Goal: Transaction & Acquisition: Purchase product/service

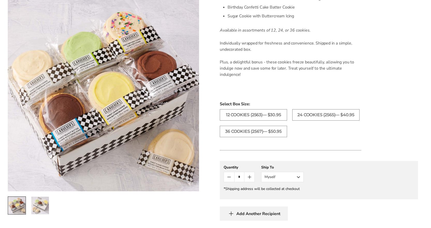
scroll to position [259, 0]
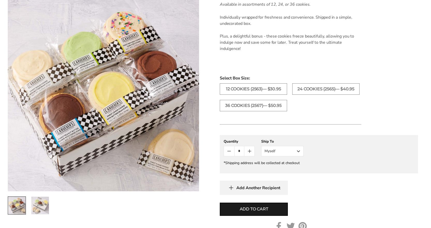
click at [298, 151] on button "Myself" at bounding box center [282, 151] width 42 height 10
click at [281, 172] on button "Other Recipient" at bounding box center [283, 170] width 42 height 9
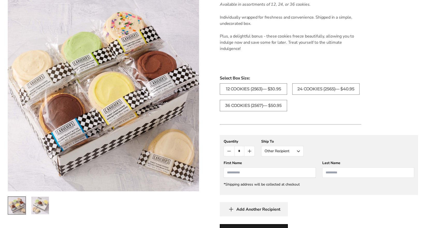
click at [270, 173] on input "First Name" at bounding box center [270, 173] width 92 height 10
type input "*****"
type input "*"
click at [391, 102] on ul "12 COOKIES (2563)— $30.95 24 COOKIES (2565)— $40.95 36 COOKIES (2567)— $50.95" at bounding box center [319, 99] width 204 height 33
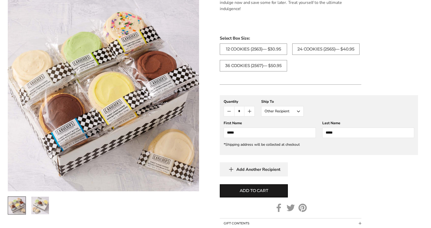
scroll to position [311, 0]
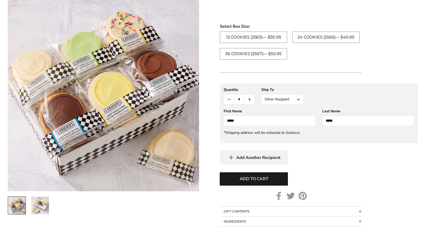
click at [340, 119] on input "*****" at bounding box center [369, 121] width 92 height 10
type input "*"
type input "******"
click at [251, 177] on span "Add to cart" at bounding box center [254, 179] width 28 height 6
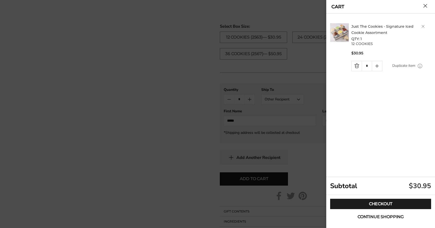
click at [371, 217] on span "Continue shopping" at bounding box center [381, 217] width 46 height 4
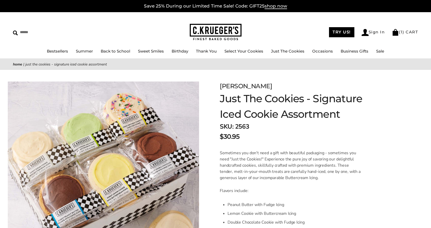
scroll to position [0, 0]
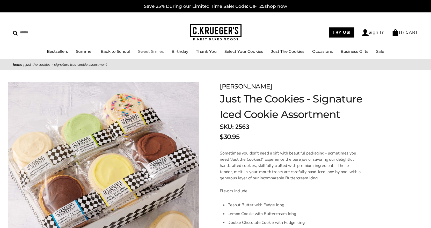
click at [156, 51] on link "Sweet Smiles" at bounding box center [151, 51] width 26 height 5
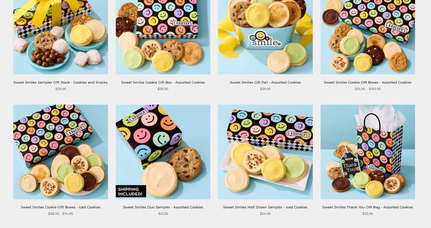
scroll to position [233, 0]
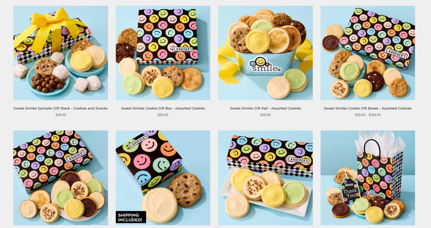
click at [158, 52] on img at bounding box center [163, 53] width 95 height 95
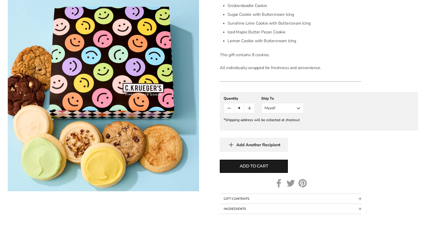
scroll to position [207, 0]
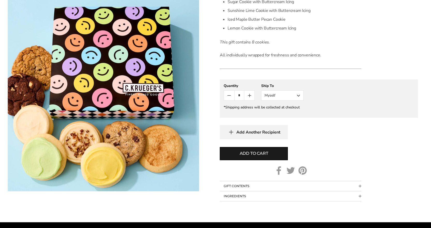
click at [292, 95] on button "Myself" at bounding box center [282, 95] width 42 height 10
click at [279, 113] on button "Other Recipient" at bounding box center [283, 114] width 42 height 9
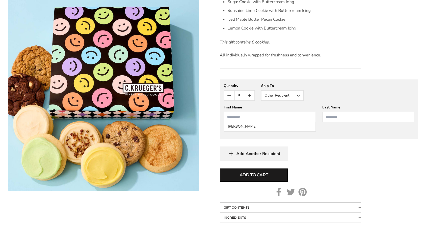
click at [245, 117] on input "First Name" at bounding box center [270, 117] width 92 height 10
click at [244, 127] on li "Janel Monroe" at bounding box center [269, 126] width 91 height 9
type input "*****"
type input "******"
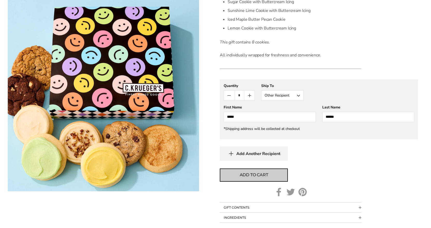
click at [252, 174] on span "Add to cart" at bounding box center [254, 175] width 28 height 6
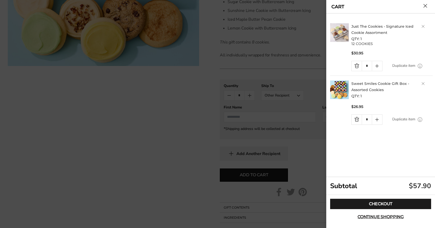
click at [338, 34] on img at bounding box center [339, 32] width 19 height 19
click at [188, 97] on div at bounding box center [217, 114] width 435 height 228
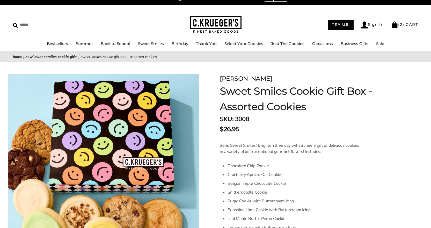
scroll to position [0, 0]
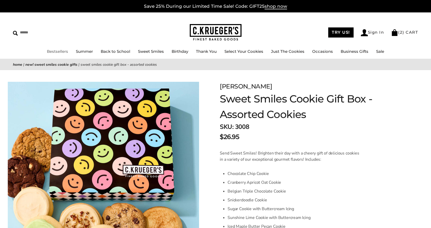
click at [62, 51] on link "Bestsellers" at bounding box center [57, 51] width 21 height 5
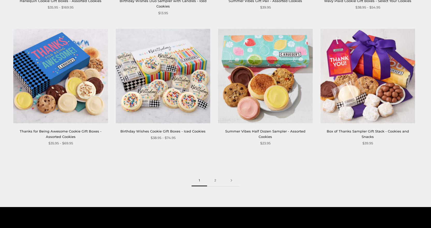
scroll to position [777, 0]
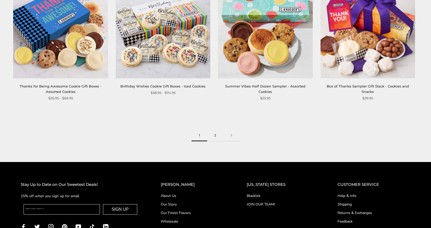
click at [215, 136] on link "2" at bounding box center [215, 136] width 16 height 12
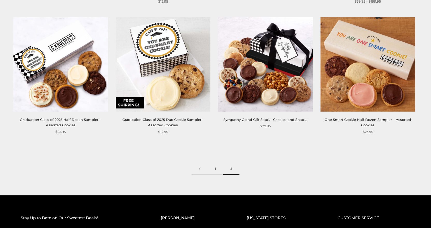
scroll to position [363, 0]
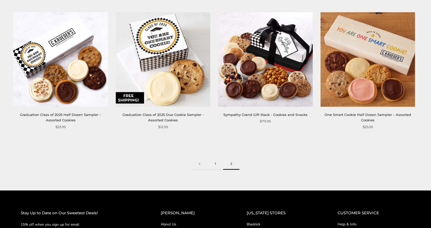
click at [215, 164] on link "1" at bounding box center [216, 164] width 16 height 12
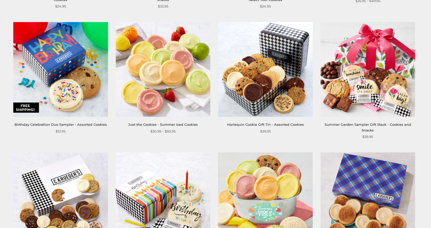
scroll to position [492, 0]
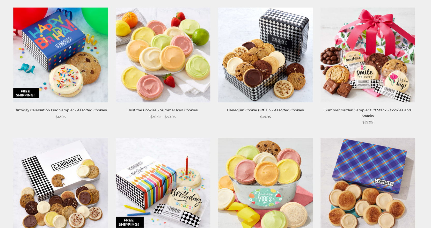
click at [359, 72] on img at bounding box center [368, 55] width 95 height 95
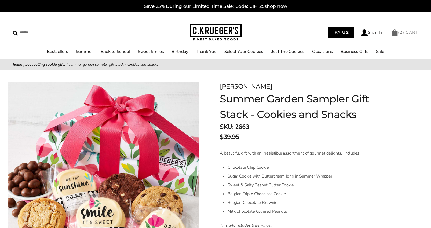
click at [405, 30] on link "( 2 ) CART" at bounding box center [404, 32] width 27 height 5
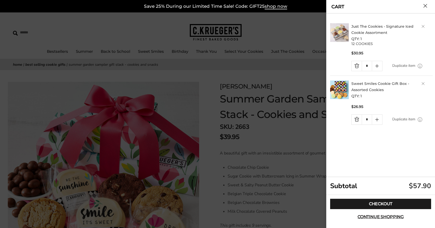
click at [423, 28] on link "Delete product" at bounding box center [423, 26] width 3 height 3
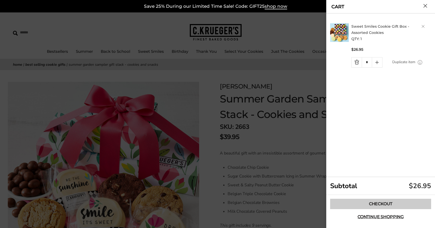
click at [366, 205] on link "Checkout" at bounding box center [380, 204] width 101 height 10
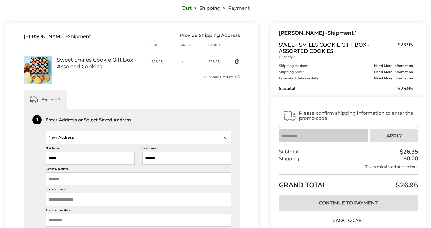
scroll to position [52, 0]
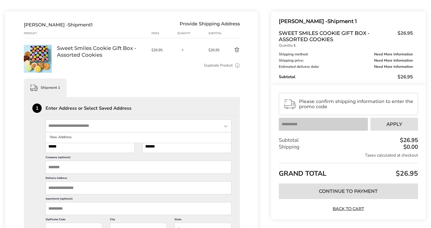
click at [76, 129] on input "State" at bounding box center [139, 125] width 186 height 13
type input "**********"
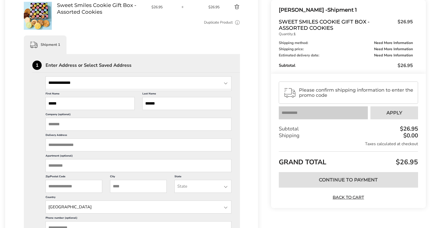
scroll to position [104, 0]
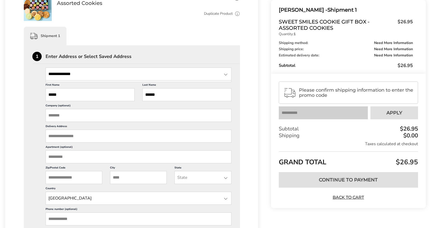
click at [124, 176] on input "City" at bounding box center [138, 177] width 57 height 13
type input "*******"
type input "*****"
type input "********"
type input "**********"
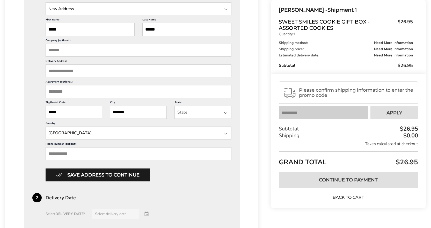
scroll to position [181, 0]
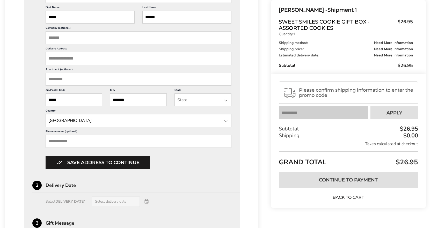
click at [76, 141] on input "Phone number (optional)" at bounding box center [139, 141] width 186 height 13
type input "**********"
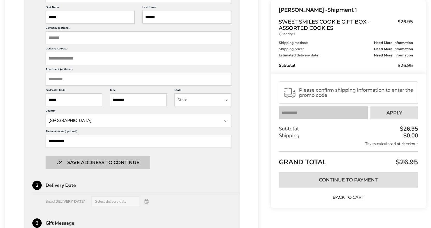
click at [84, 164] on button "Save address to continue" at bounding box center [98, 162] width 105 height 13
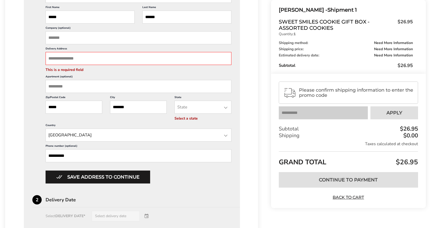
click at [105, 59] on input "Delivery Address" at bounding box center [139, 58] width 186 height 13
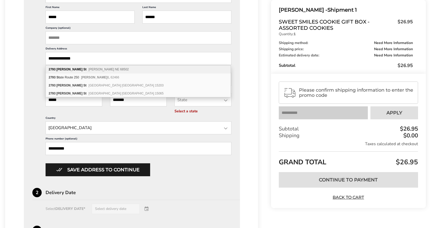
type input "**********"
click at [97, 67] on div "2793 Sumner St Lincoln NE 68502" at bounding box center [138, 70] width 185 height 8
type input "**********"
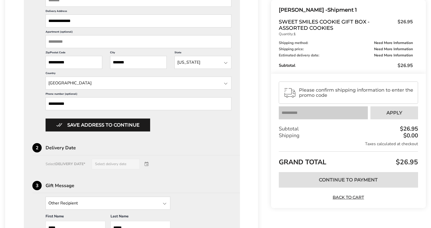
scroll to position [233, 0]
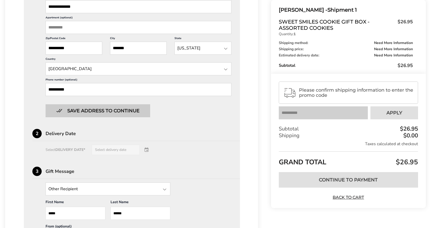
click at [106, 113] on button "Save address to continue" at bounding box center [98, 110] width 105 height 13
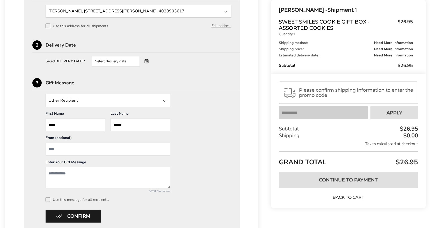
scroll to position [158, 0]
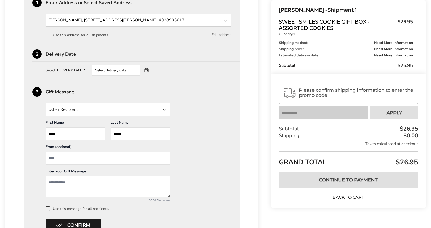
click at [149, 70] on div "Select delivery date" at bounding box center [123, 70] width 63 height 10
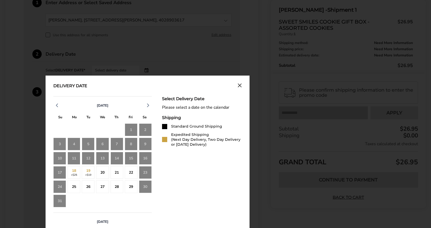
click at [131, 158] on div "15" at bounding box center [131, 158] width 13 height 13
click at [76, 171] on div "18 +$25" at bounding box center [74, 172] width 13 height 13
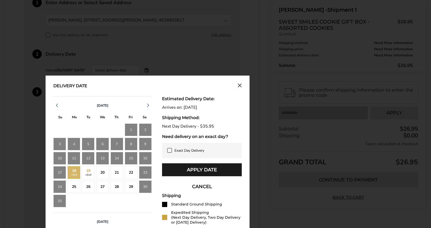
scroll to position [183, 0]
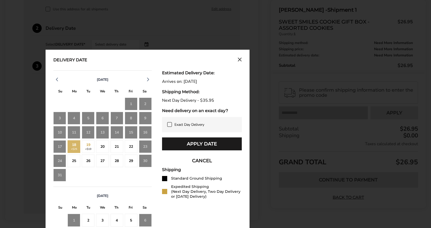
click at [188, 123] on span "Exact Day Delivery" at bounding box center [190, 124] width 30 height 5
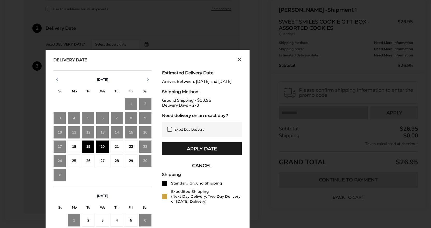
click at [128, 130] on div "15" at bounding box center [131, 132] width 13 height 13
click at [170, 132] on icon at bounding box center [170, 129] width 4 height 4
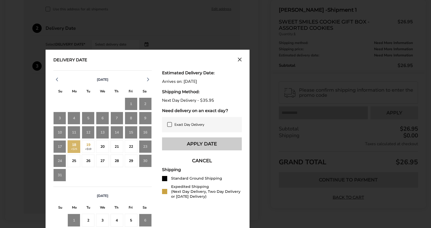
click at [186, 143] on button "Apply Date" at bounding box center [202, 144] width 80 height 13
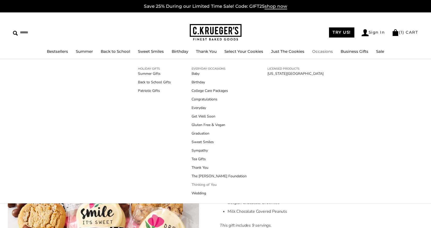
click at [208, 184] on link "Thinking of You" at bounding box center [219, 184] width 55 height 5
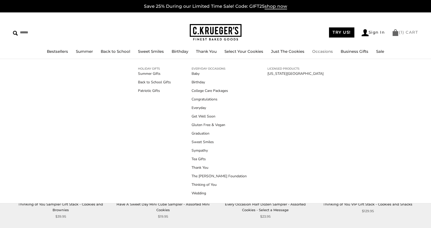
click at [402, 31] on span "1" at bounding box center [402, 32] width 2 height 5
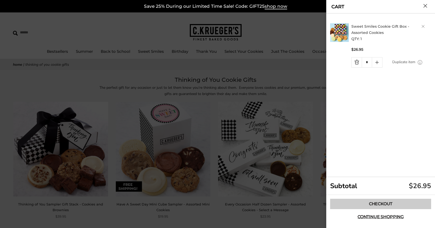
click at [372, 202] on link "Checkout" at bounding box center [380, 204] width 101 height 10
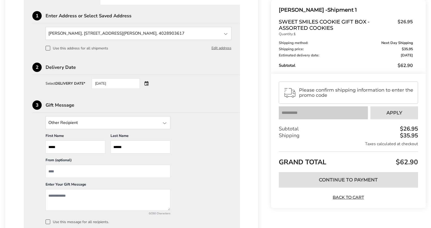
scroll to position [155, 0]
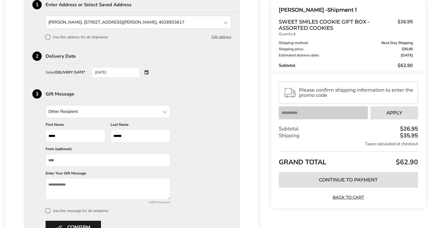
click at [148, 73] on div "[DATE]" at bounding box center [123, 72] width 63 height 10
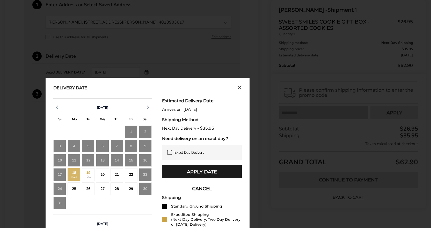
click at [144, 173] on div "23" at bounding box center [145, 174] width 13 height 13
click at [145, 174] on div "23" at bounding box center [145, 174] width 13 height 13
click at [60, 188] on div "24" at bounding box center [59, 189] width 13 height 13
click at [103, 173] on div "20" at bounding box center [102, 174] width 13 height 13
